Goal: Task Accomplishment & Management: Use online tool/utility

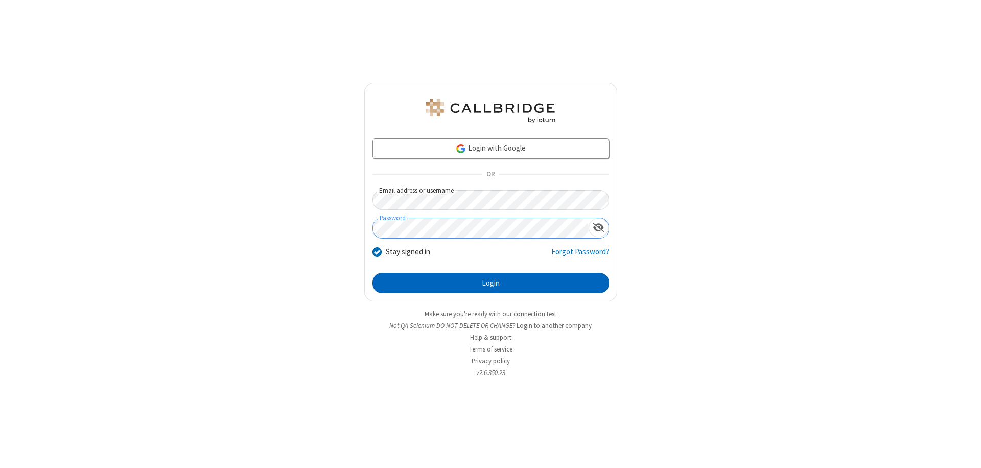
click at [491, 283] on button "Login" at bounding box center [491, 283] width 237 height 20
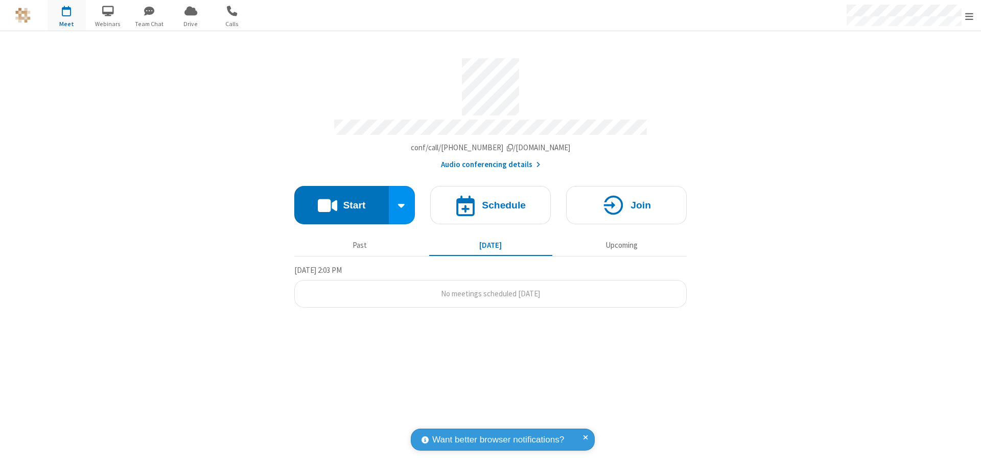
click at [341, 200] on button "Start" at bounding box center [341, 205] width 95 height 38
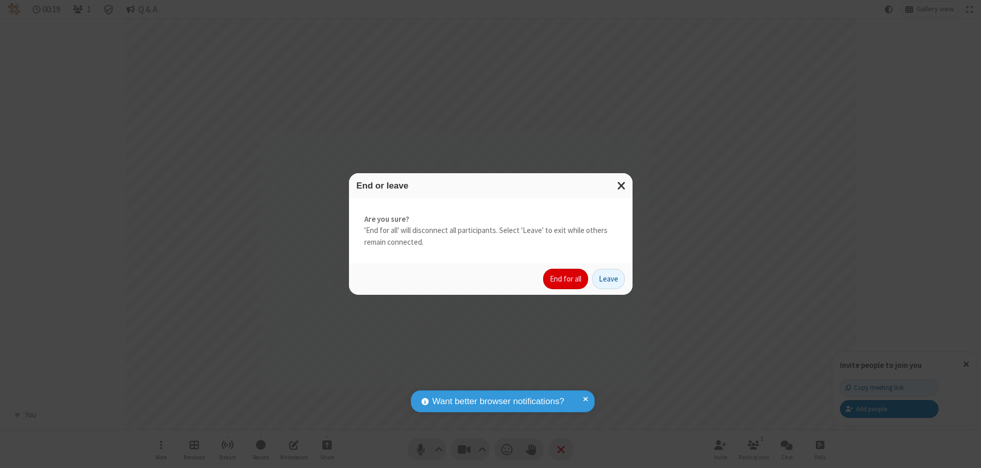
click at [566, 279] on button "End for all" at bounding box center [565, 279] width 45 height 20
